Goal: Information Seeking & Learning: Learn about a topic

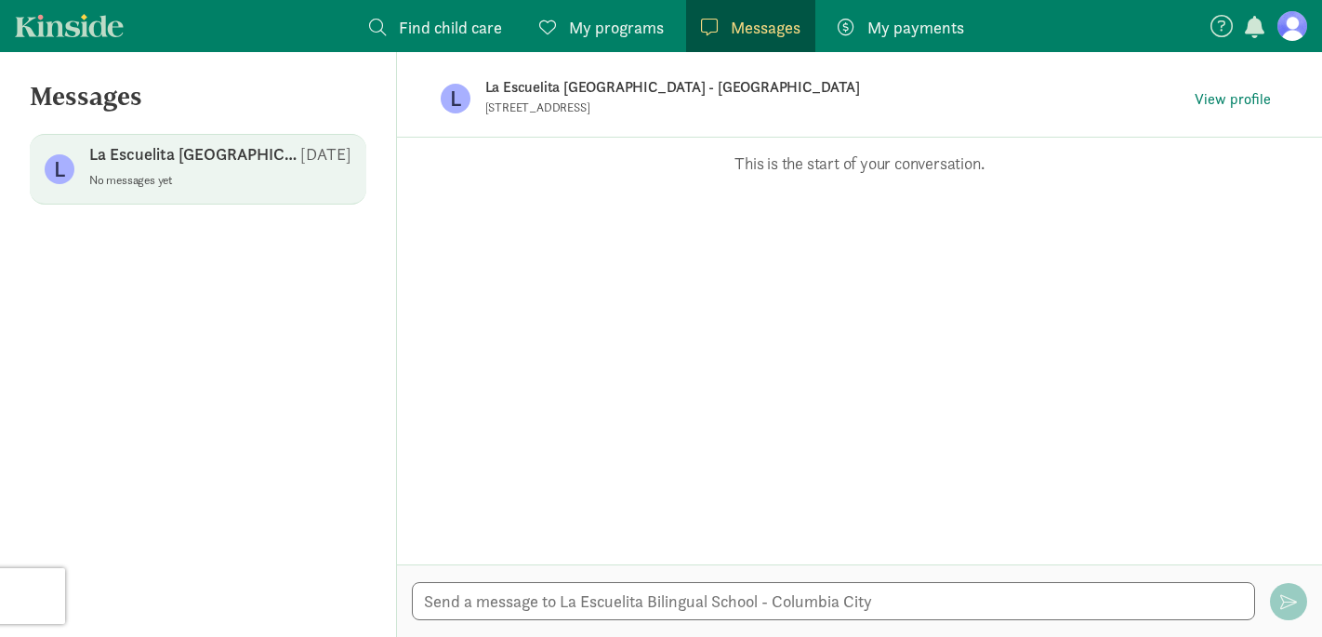
click at [1282, 101] on div "L La Escuelita [GEOGRAPHIC_DATA] - [GEOGRAPHIC_DATA] [STREET_ADDRESS] View prof…" at bounding box center [859, 98] width 897 height 93
click at [1252, 101] on span "View profile" at bounding box center [1233, 99] width 76 height 22
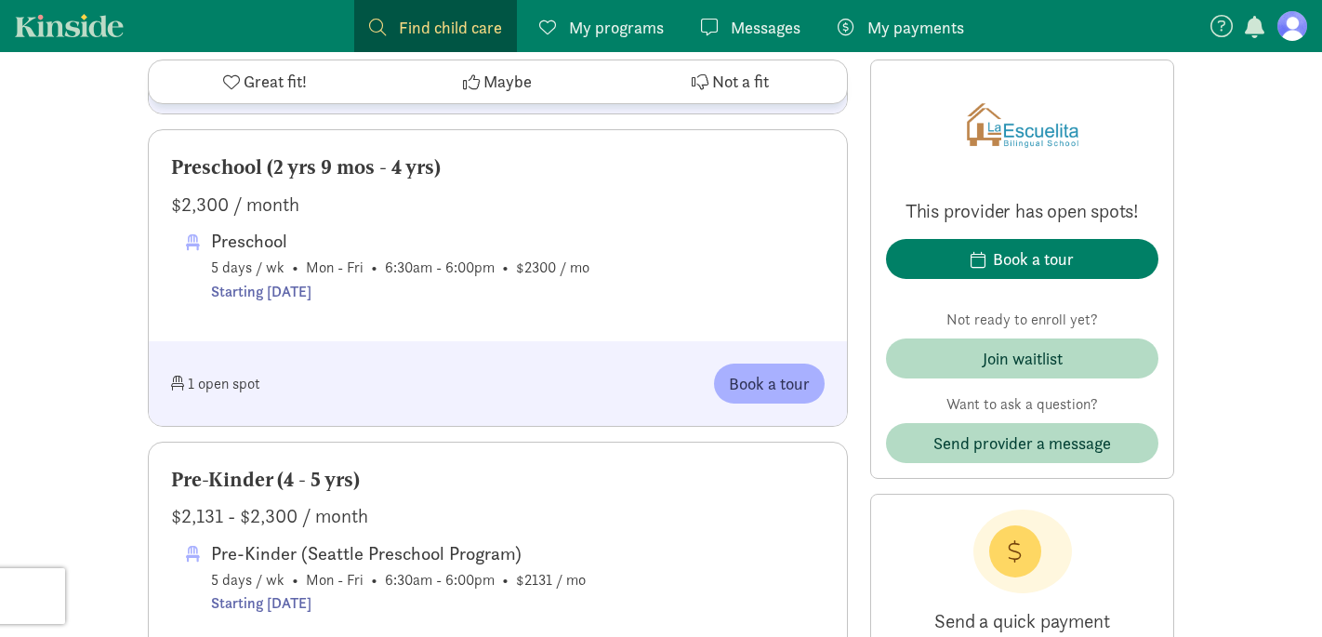
scroll to position [1442, 0]
